Goal: Transaction & Acquisition: Purchase product/service

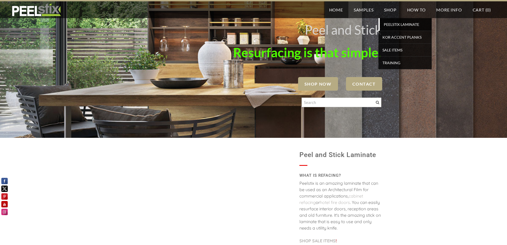
click at [399, 21] on span "PEELSTIX Laminate" at bounding box center [405, 24] width 49 height 7
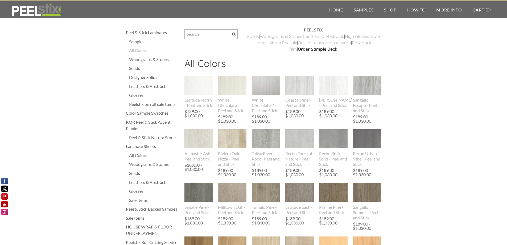
click at [133, 71] on div "Solids" at bounding box center [154, 68] width 50 height 6
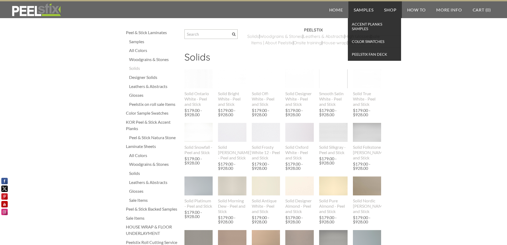
click at [364, 9] on link "Samples" at bounding box center [363, 9] width 31 height 17
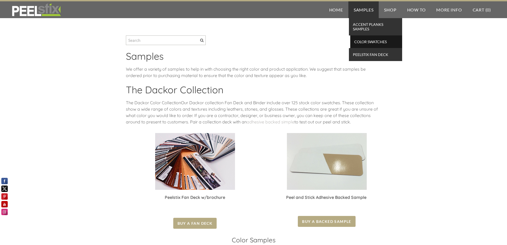
click at [368, 43] on span "Color Swatches" at bounding box center [376, 41] width 49 height 7
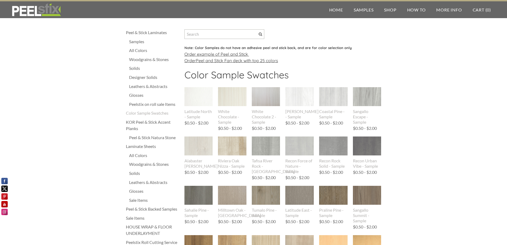
click at [135, 68] on div "Solids" at bounding box center [154, 68] width 50 height 6
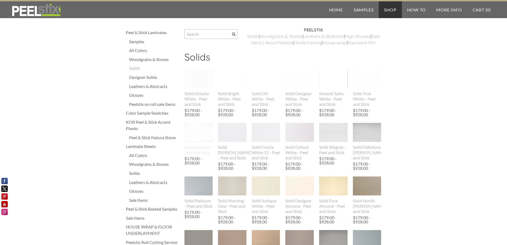
click at [200, 138] on img at bounding box center [198, 132] width 28 height 19
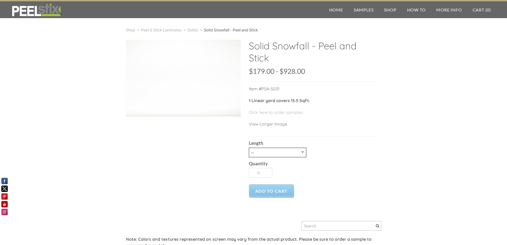
click at [275, 154] on select "-- 3LY 10LY 15LY 30LY" at bounding box center [277, 152] width 57 height 10
click at [278, 154] on select "-- 3LY 10LY 15LY 30LY" at bounding box center [277, 152] width 57 height 10
drag, startPoint x: 286, startPoint y: 112, endPoint x: 284, endPoint y: 110, distance: 3.0
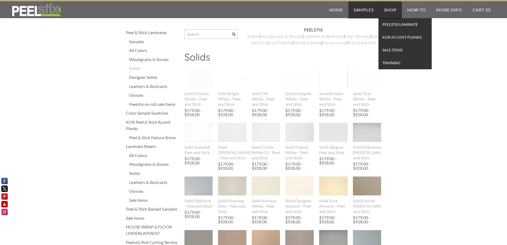
click at [371, 8] on link "Samples" at bounding box center [363, 9] width 31 height 17
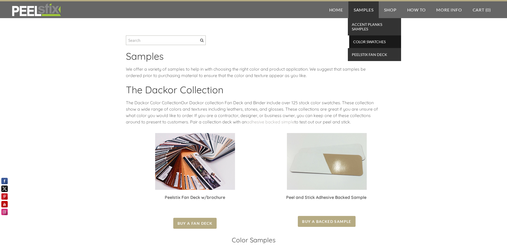
click at [364, 40] on span "Color Swatches" at bounding box center [375, 41] width 49 height 7
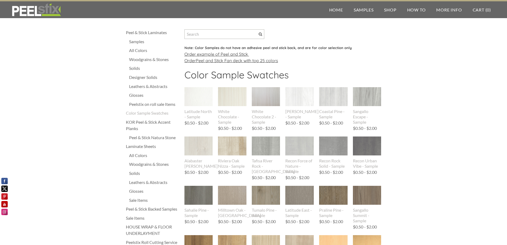
click at [220, 54] on font "xample of Peel and Stick" at bounding box center [223, 53] width 49 height 5
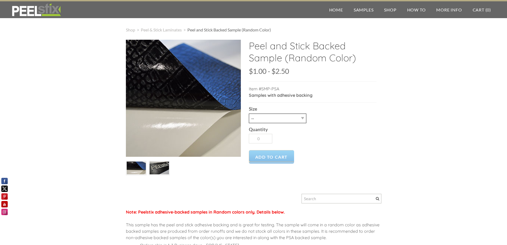
click at [302, 120] on select "-- Letter 3X7" at bounding box center [277, 118] width 57 height 10
select select "3X7"
click at [249, 113] on select "-- Letter 3X7" at bounding box center [277, 118] width 57 height 10
type input "1"
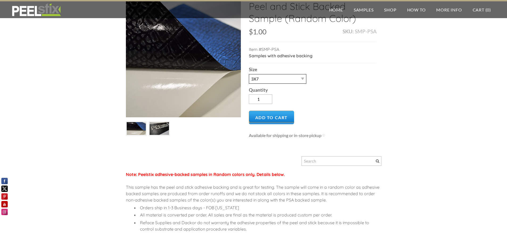
scroll to position [27, 0]
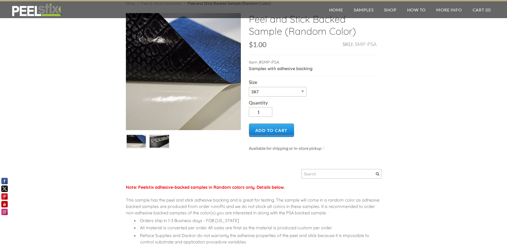
click at [164, 145] on img at bounding box center [159, 141] width 19 height 13
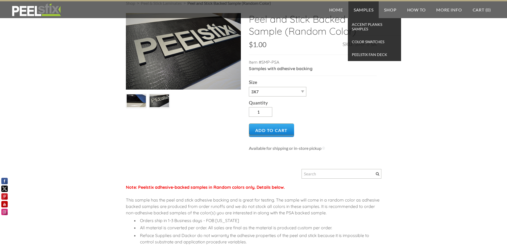
click at [360, 9] on link "Samples" at bounding box center [363, 9] width 31 height 17
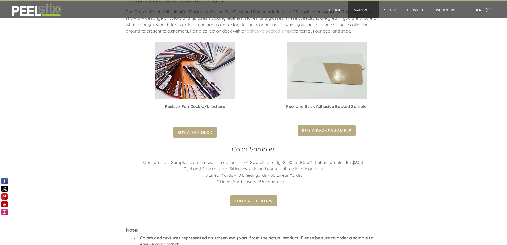
scroll to position [106, 0]
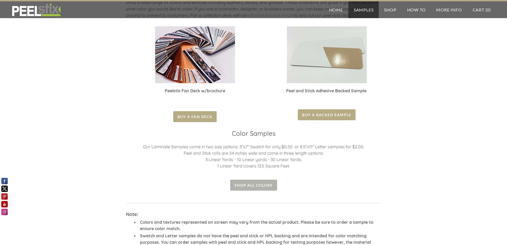
click at [253, 185] on span "Shop all colors" at bounding box center [253, 184] width 47 height 11
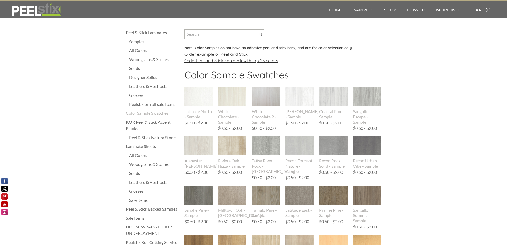
click at [134, 67] on div "Solids" at bounding box center [154, 68] width 50 height 6
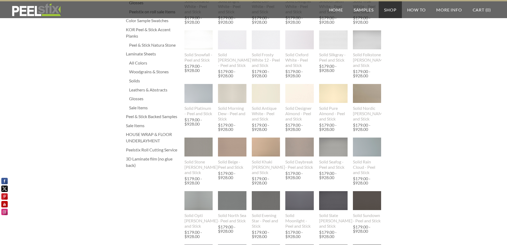
scroll to position [106, 0]
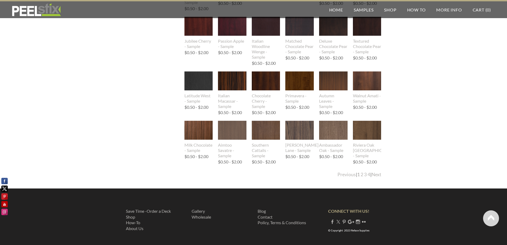
scroll to position [543, 0]
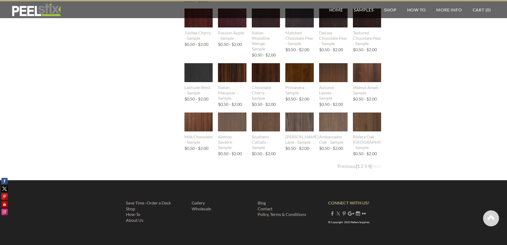
click at [375, 166] on link "Next" at bounding box center [377, 166] width 10 height 6
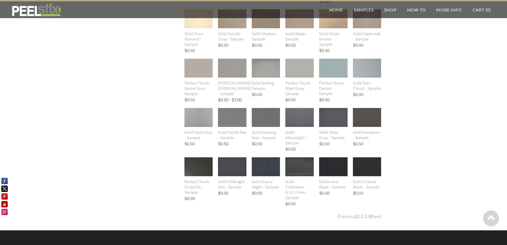
scroll to position [479, 0]
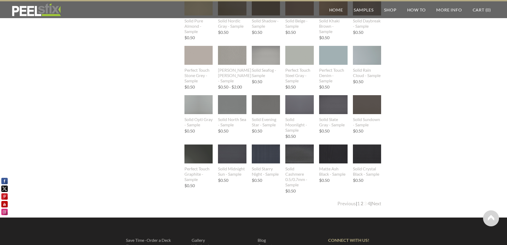
click at [364, 204] on link "3" at bounding box center [365, 203] width 3 height 6
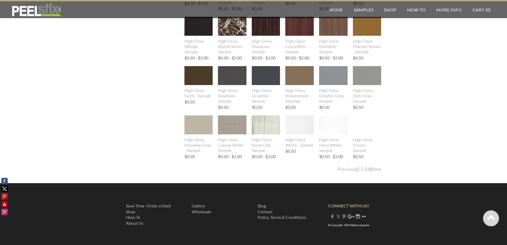
scroll to position [532, 0]
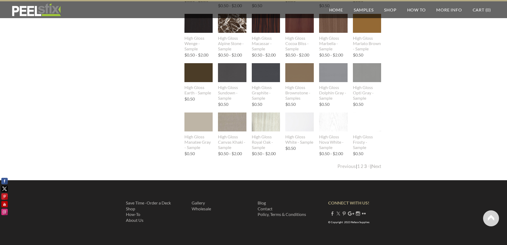
click at [368, 166] on link "4" at bounding box center [369, 166] width 3 height 6
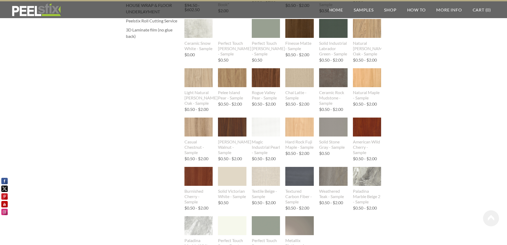
scroll to position [293, 0]
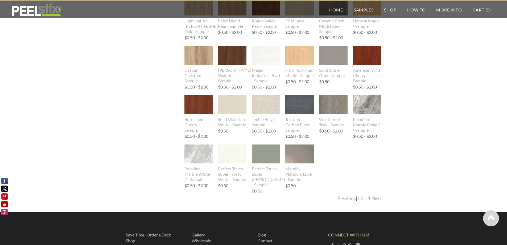
click at [364, 198] on link "3" at bounding box center [365, 198] width 3 height 6
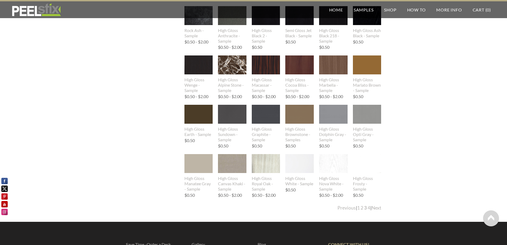
scroll to position [532, 0]
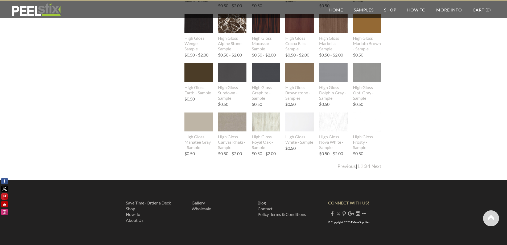
click at [361, 166] on link "2" at bounding box center [362, 166] width 3 height 6
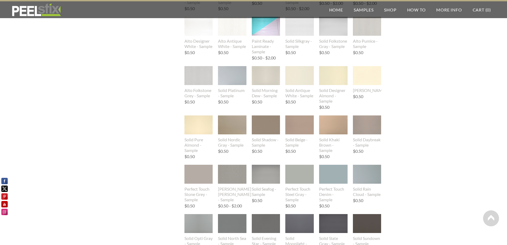
scroll to position [373, 0]
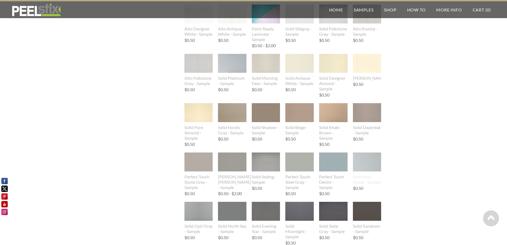
click at [377, 163] on img at bounding box center [367, 161] width 28 height 19
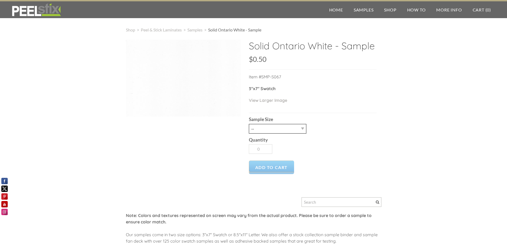
click at [280, 131] on select "-- 2.5" X 7" (No Peel and Stick) Swatch" at bounding box center [277, 129] width 57 height 10
select select "2.5" X 7" (No Peel and Stick) Swatch"
click at [249, 124] on select "-- 2.5" X 7" (No Peel and Stick) Swatch" at bounding box center [277, 129] width 57 height 10
type input "1"
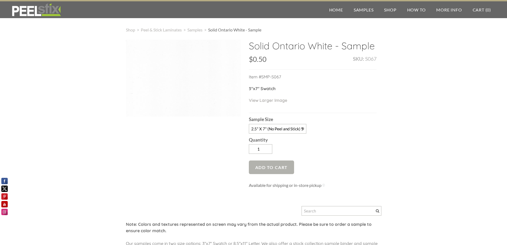
click at [273, 168] on span "Add to Cart" at bounding box center [272, 167] width 46 height 14
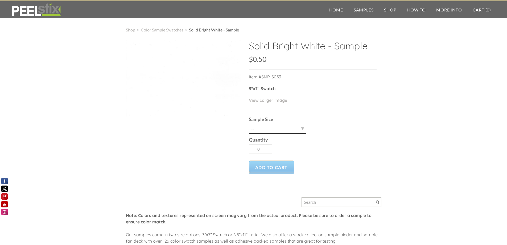
click at [281, 130] on select "-- 2.5" X 7" (No Peel and Stick) Swatch" at bounding box center [277, 129] width 57 height 10
select select "2.5" X 7" (No Peel and Stick) Swatch"
click at [249, 124] on select "-- 2.5" X 7" (No Peel and Stick) Swatch" at bounding box center [277, 129] width 57 height 10
type input "1"
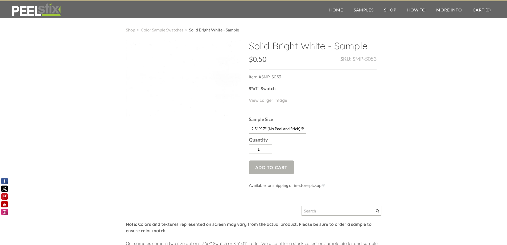
click at [270, 167] on span "Add to Cart" at bounding box center [272, 167] width 46 height 14
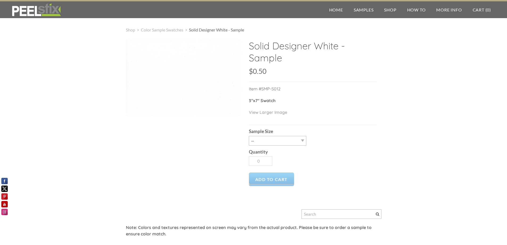
click at [264, 145] on div "Quantity 0" at bounding box center [313, 156] width 128 height 23
click at [266, 143] on select "-- 2.5" X 7" (No Peel and Stick) Swatch" at bounding box center [277, 141] width 57 height 10
select select "2.5" X 7" (No Peel and Stick) Swatch"
click at [249, 136] on select "-- 2.5" X 7" (No Peel and Stick) Swatch" at bounding box center [277, 141] width 57 height 10
type input "1"
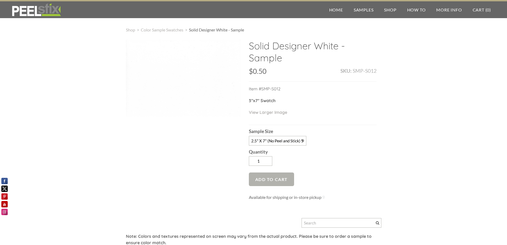
click at [275, 181] on span "Add to Cart" at bounding box center [272, 179] width 46 height 14
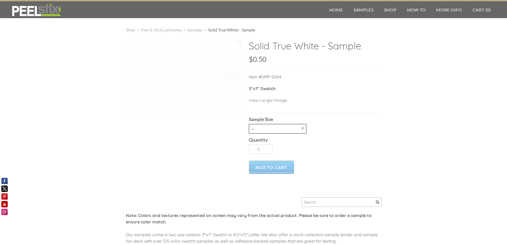
click at [266, 126] on select "-- 2.5" X 7" (No Peel and Stick) Swatch" at bounding box center [277, 129] width 57 height 10
select select "2.5" X 7" (No Peel and Stick) Swatch"
click at [249, 124] on select "-- 2.5" X 7" (No Peel and Stick) Swatch" at bounding box center [277, 129] width 57 height 10
type input "1"
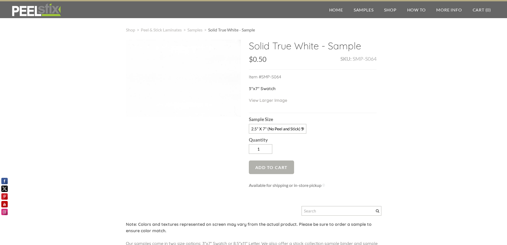
click at [268, 169] on span "Add to Cart" at bounding box center [272, 167] width 46 height 14
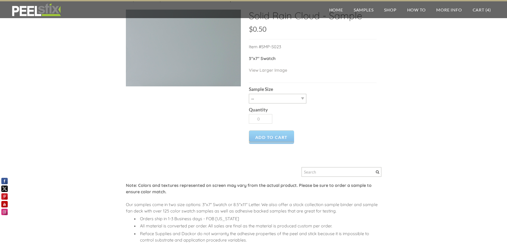
scroll to position [27, 0]
